Goal: Task Accomplishment & Management: Manage account settings

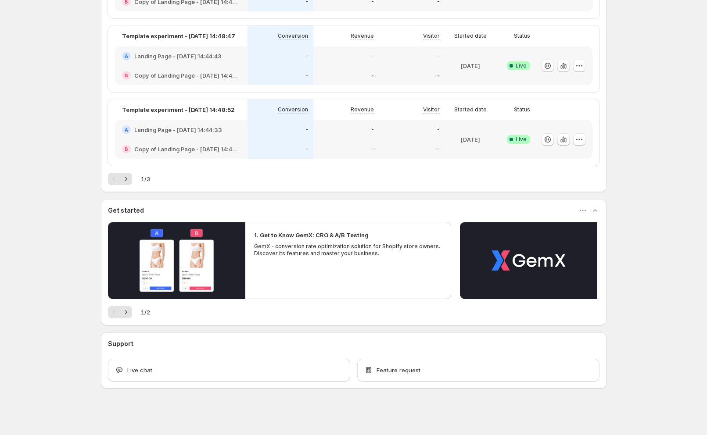
scroll to position [292, 0]
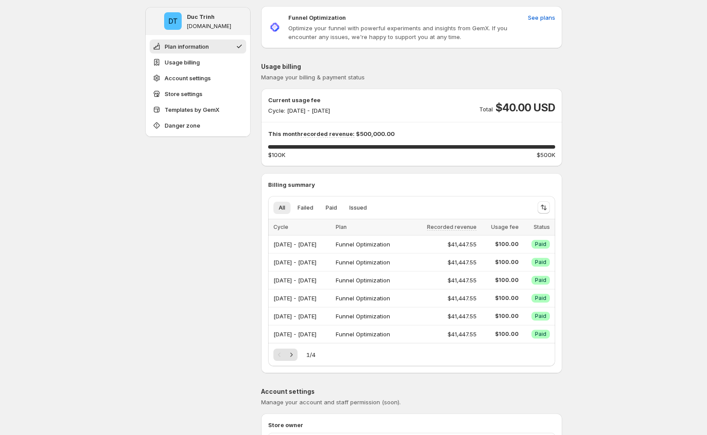
scroll to position [8, 0]
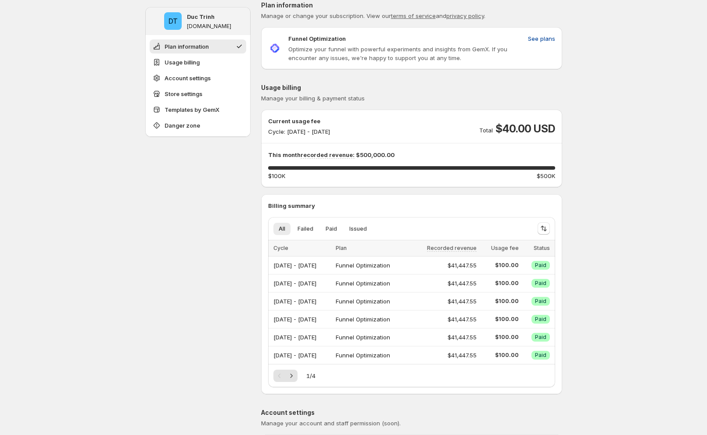
click at [546, 39] on span "See plans" at bounding box center [541, 38] width 27 height 9
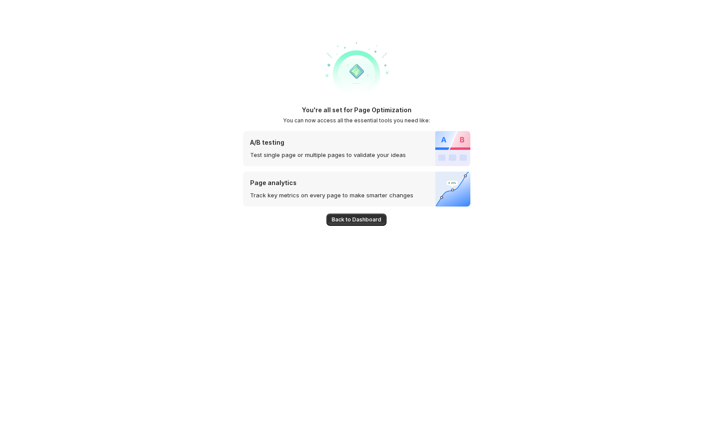
click at [444, 86] on div at bounding box center [356, 71] width 227 height 70
click at [440, 102] on div at bounding box center [356, 71] width 227 height 70
drag, startPoint x: 359, startPoint y: 222, endPoint x: 363, endPoint y: 220, distance: 4.6
click at [359, 221] on span "Back to Dashboard" at bounding box center [357, 219] width 50 height 7
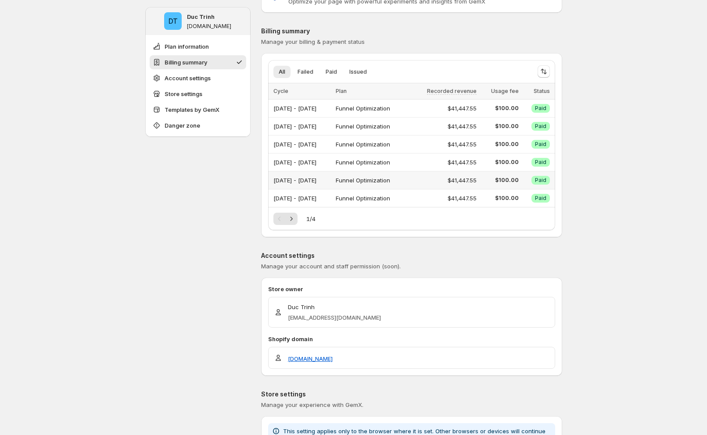
scroll to position [1, 0]
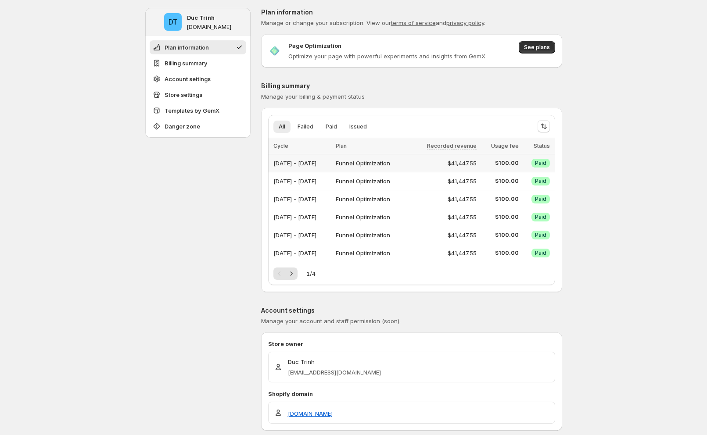
click at [326, 164] on div "[DATE] - [DATE]" at bounding box center [301, 163] width 57 height 12
click at [531, 48] on span "See plans" at bounding box center [537, 48] width 26 height 7
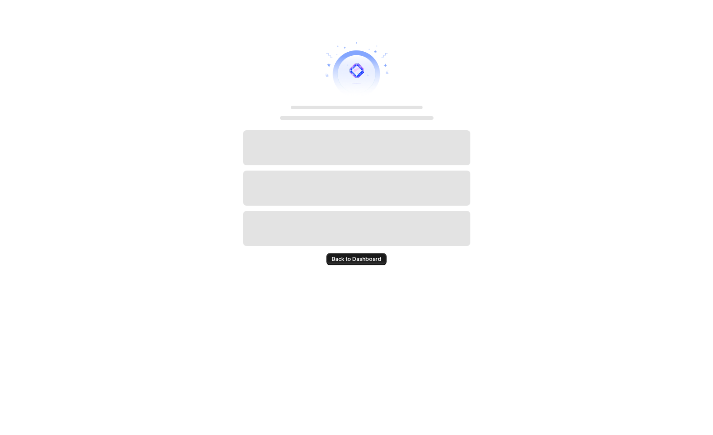
click at [351, 257] on span "Back to Dashboard" at bounding box center [357, 259] width 50 height 7
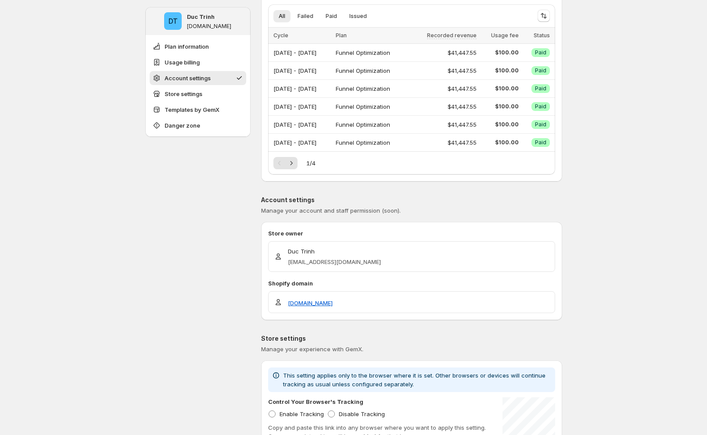
scroll to position [277, 0]
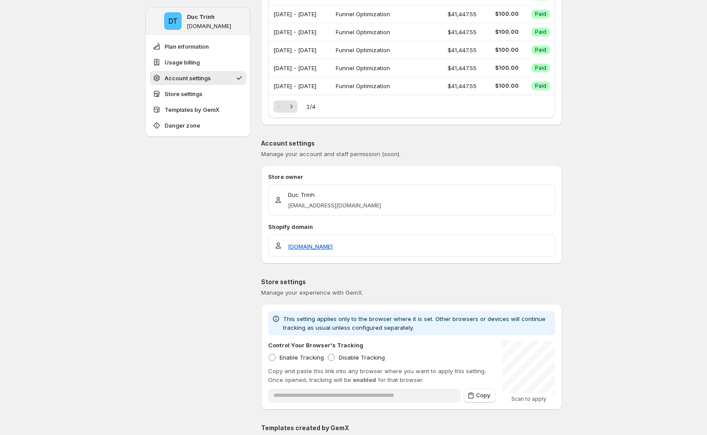
click at [296, 107] on icon "Next" at bounding box center [291, 106] width 9 height 9
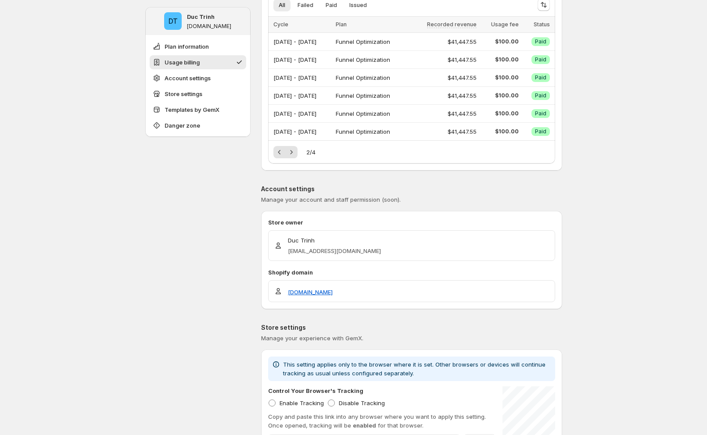
scroll to position [217, 0]
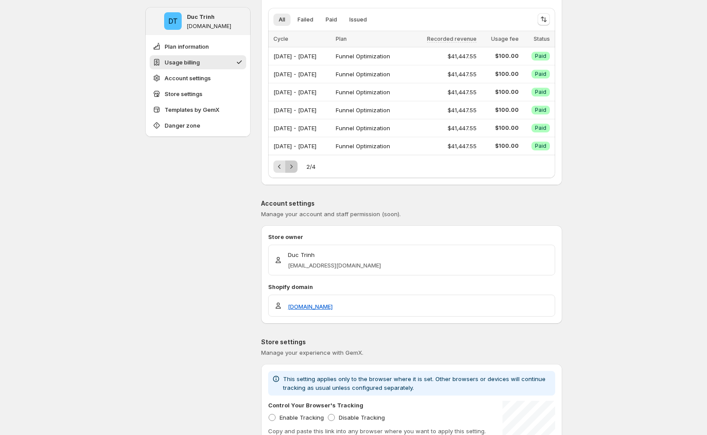
click at [296, 163] on icon "Next" at bounding box center [291, 166] width 9 height 9
click at [291, 164] on icon "Next" at bounding box center [291, 166] width 9 height 9
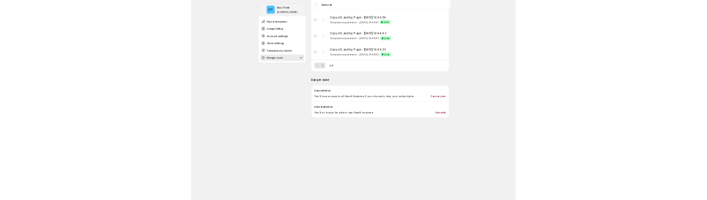
scroll to position [954, 0]
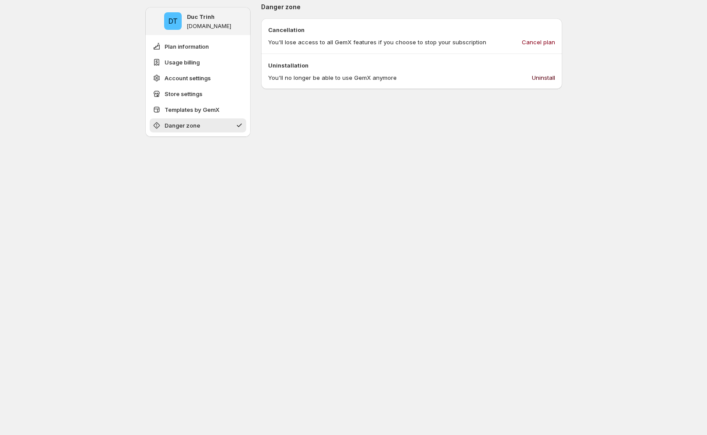
click at [548, 75] on span "Uninstall" at bounding box center [543, 77] width 23 height 9
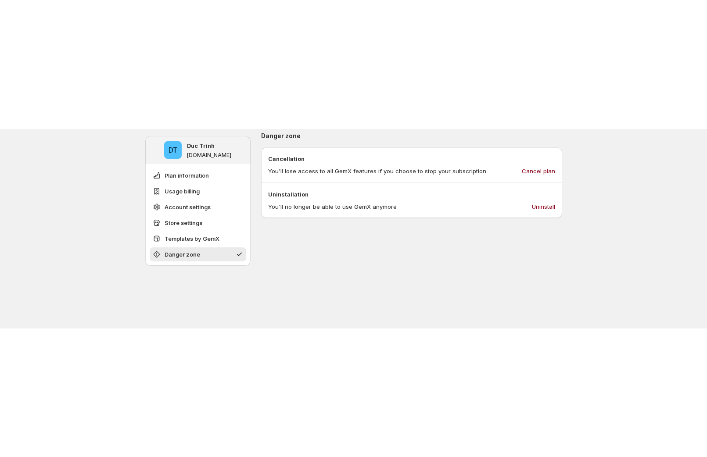
scroll to position [932, 0]
